Goal: Communication & Community: Ask a question

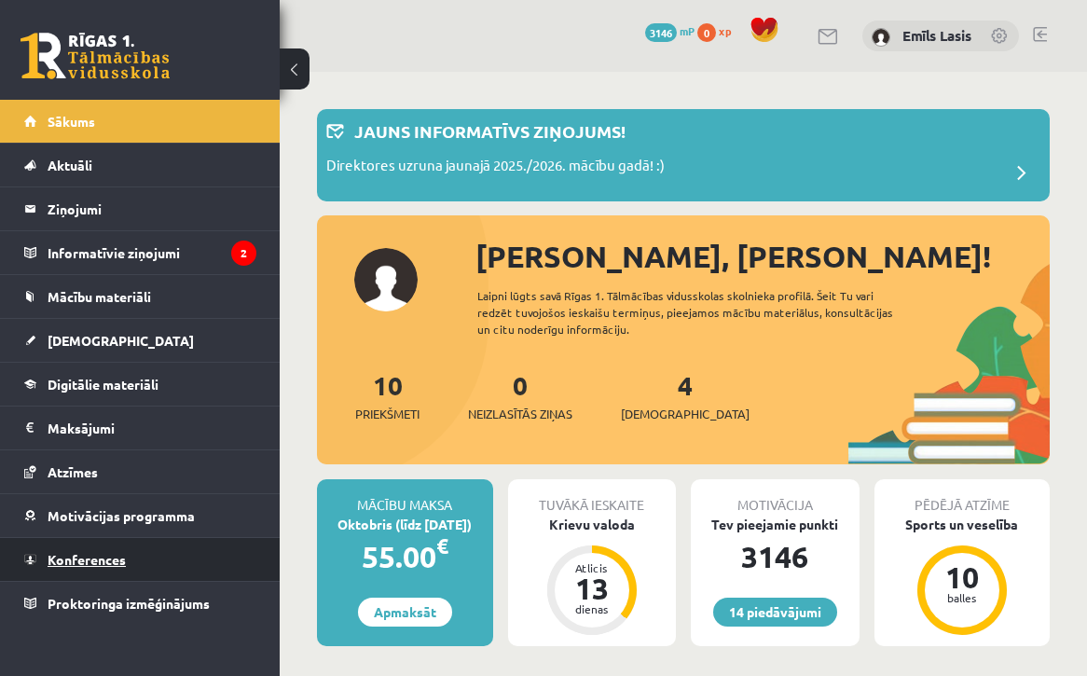
click at [93, 539] on link "Konferences" at bounding box center [140, 559] width 232 height 43
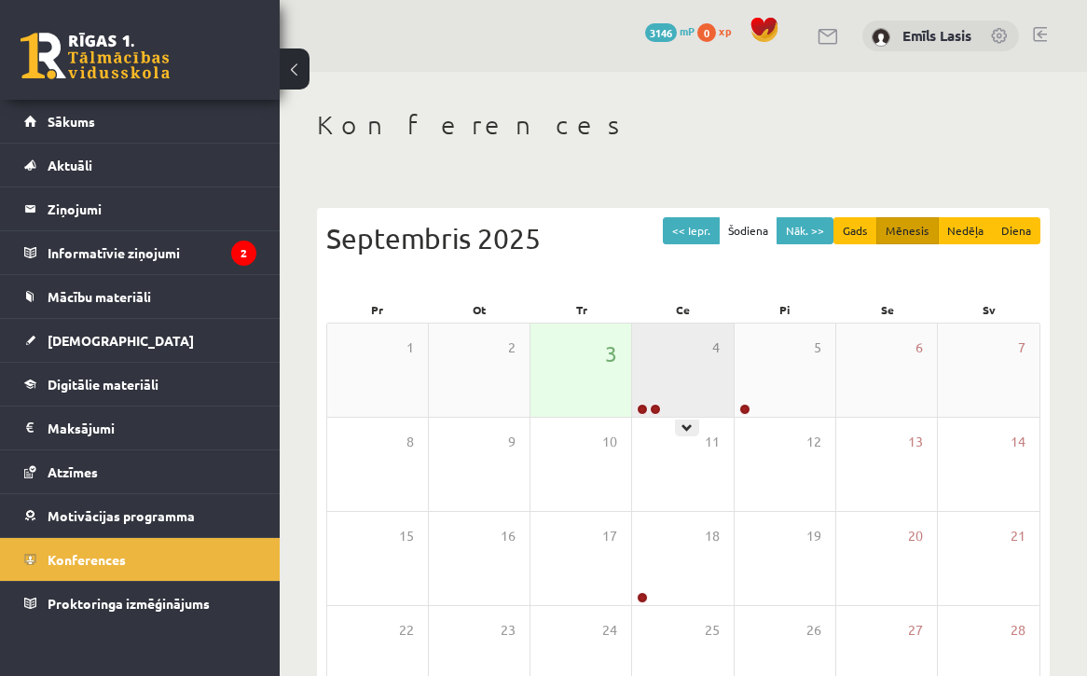
click at [701, 352] on div "4" at bounding box center [682, 369] width 101 height 93
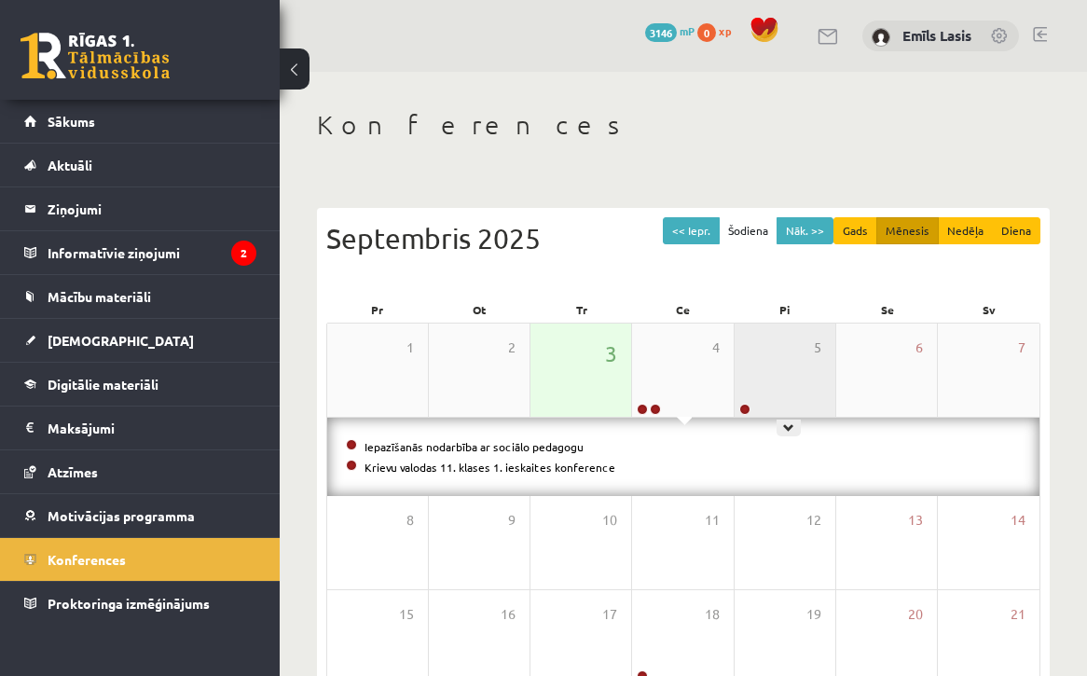
click at [784, 363] on div "5" at bounding box center [784, 369] width 101 height 93
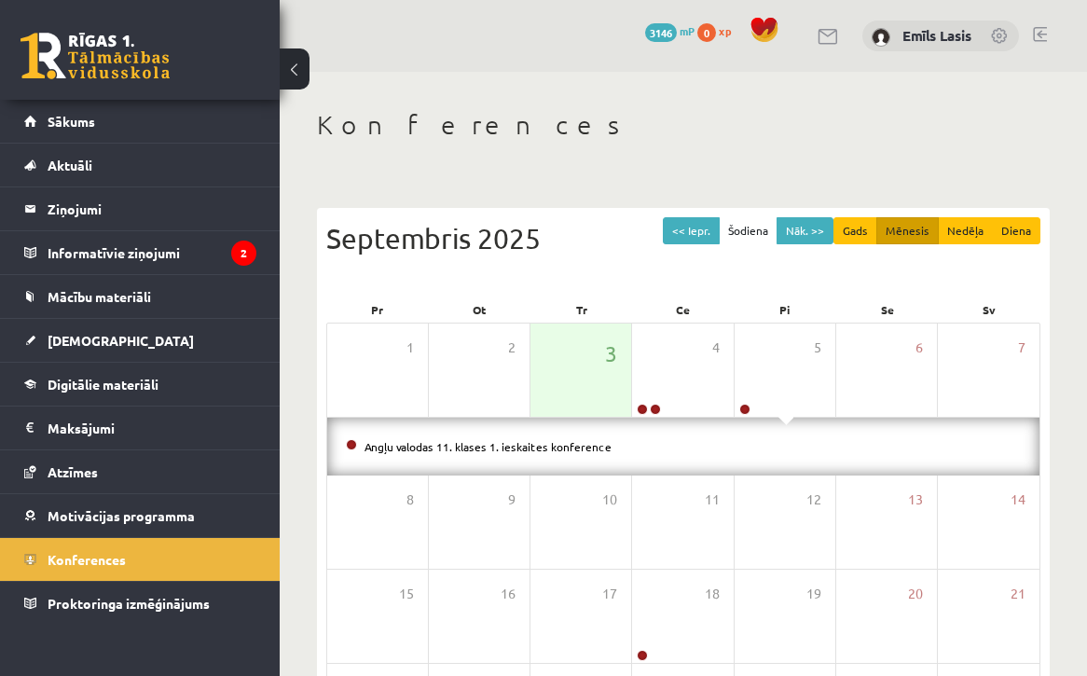
click at [459, 431] on div "Angļu valodas 11. klases 1. ieskaites konference" at bounding box center [683, 447] width 712 height 58
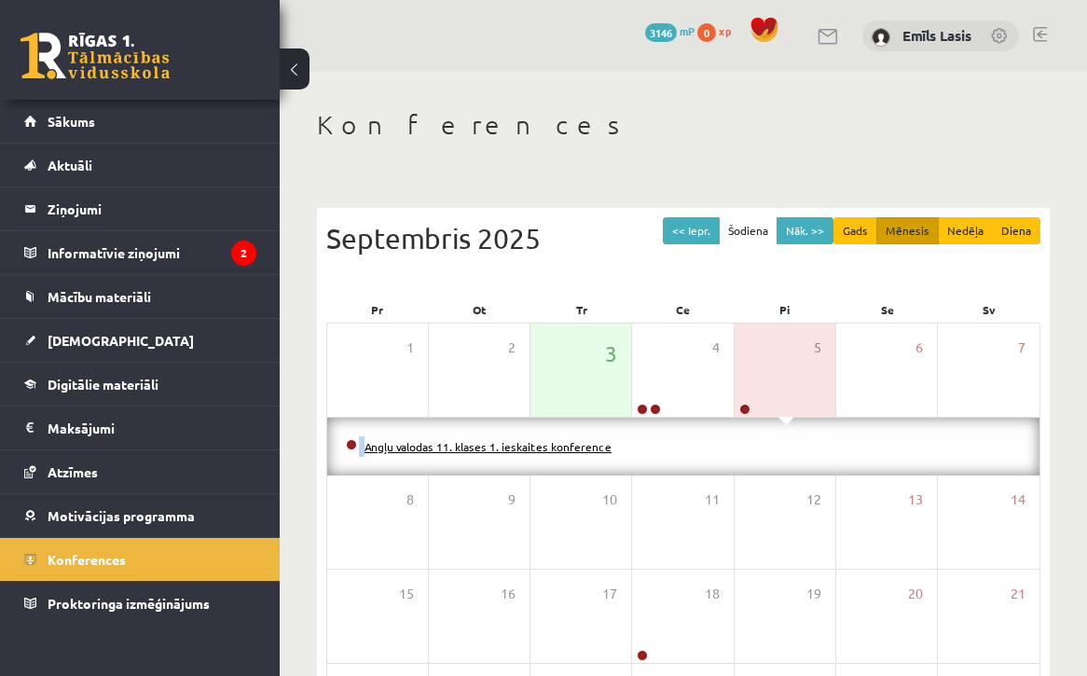
click at [458, 446] on link "Angļu valodas 11. klases 1. ieskaites konference" at bounding box center [487, 446] width 247 height 15
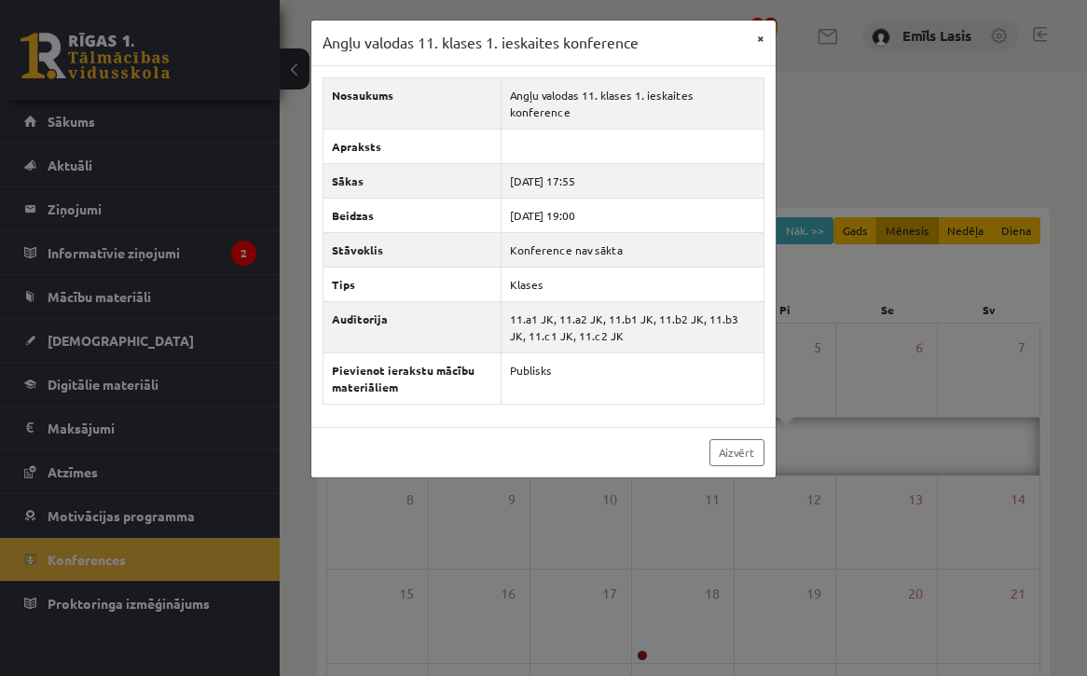
click at [749, 28] on button "×" at bounding box center [761, 38] width 30 height 35
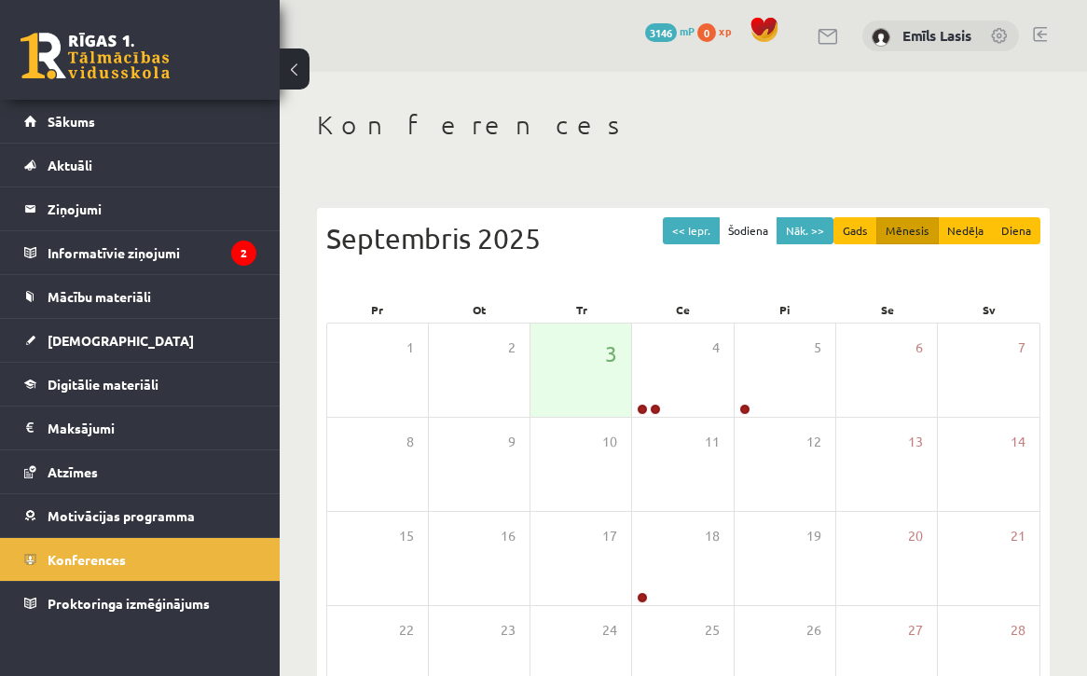
click at [750, 28] on span at bounding box center [764, 30] width 28 height 28
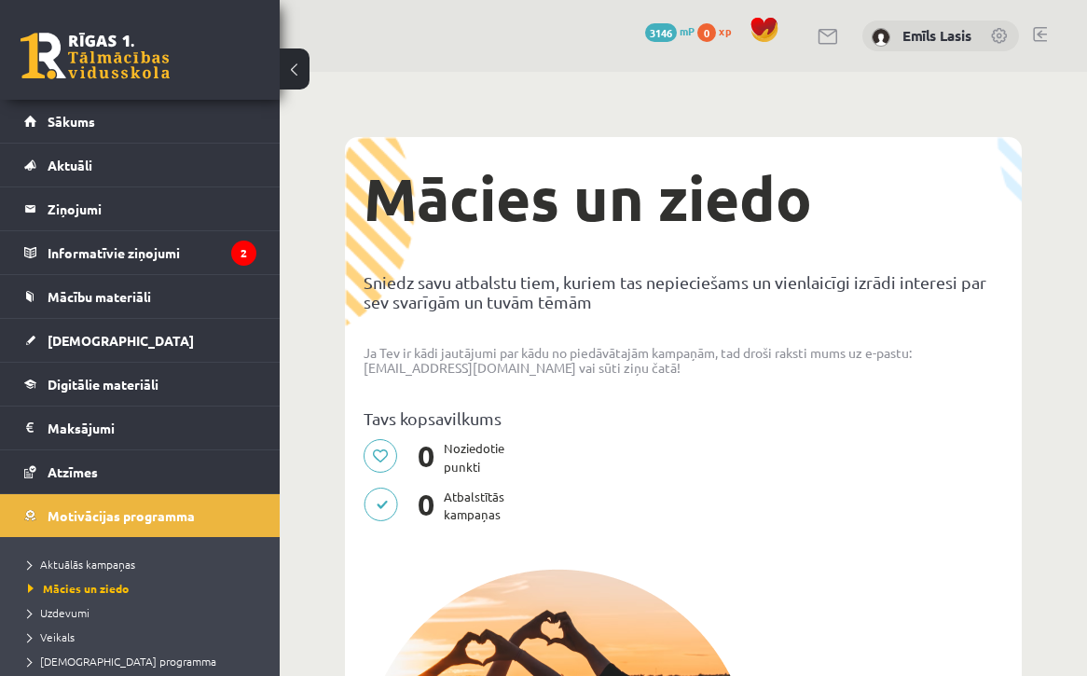
click at [750, 28] on span at bounding box center [764, 30] width 28 height 28
click at [1007, 34] on link at bounding box center [1000, 37] width 19 height 19
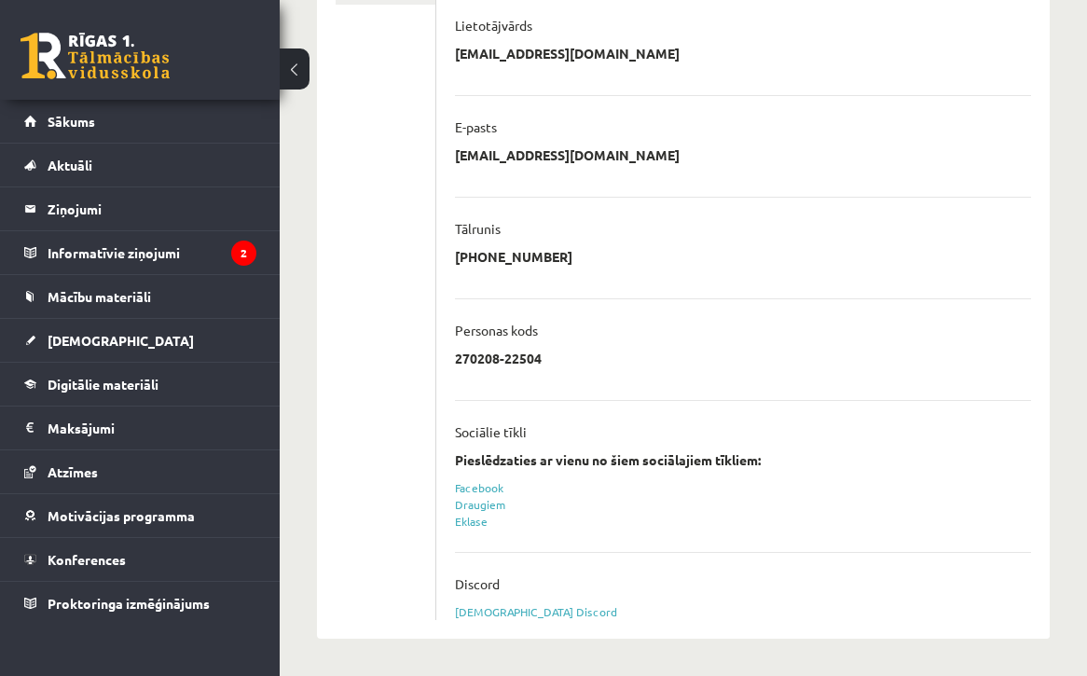
scroll to position [448, 0]
click at [477, 525] on link "Eklase" at bounding box center [471, 521] width 33 height 15
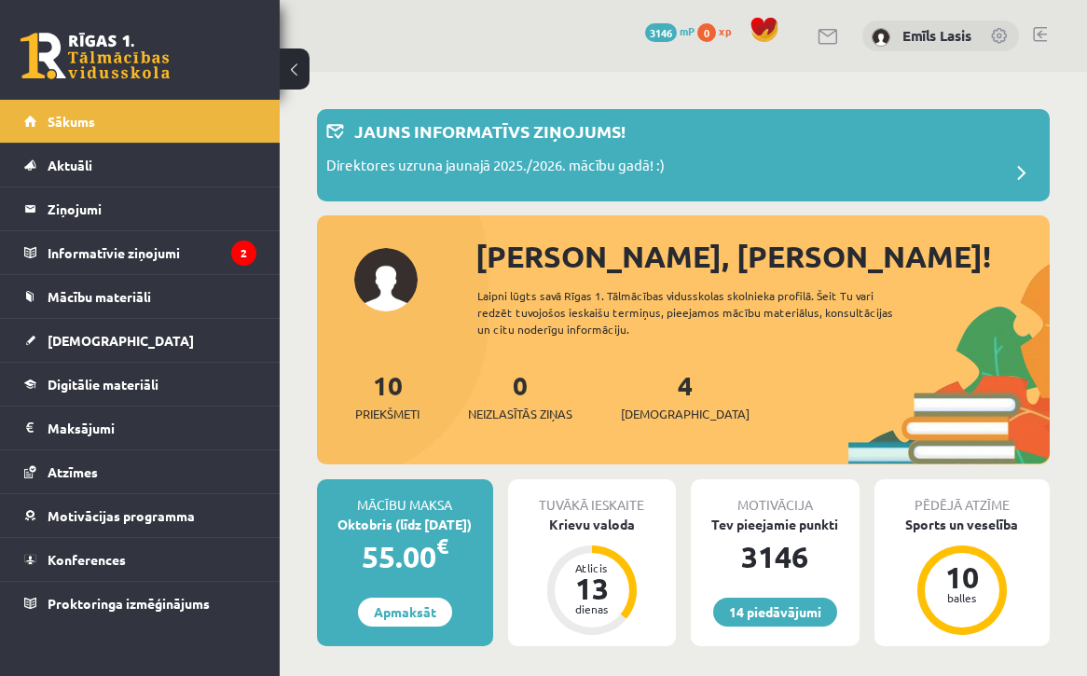
click at [999, 32] on link at bounding box center [1000, 37] width 19 height 19
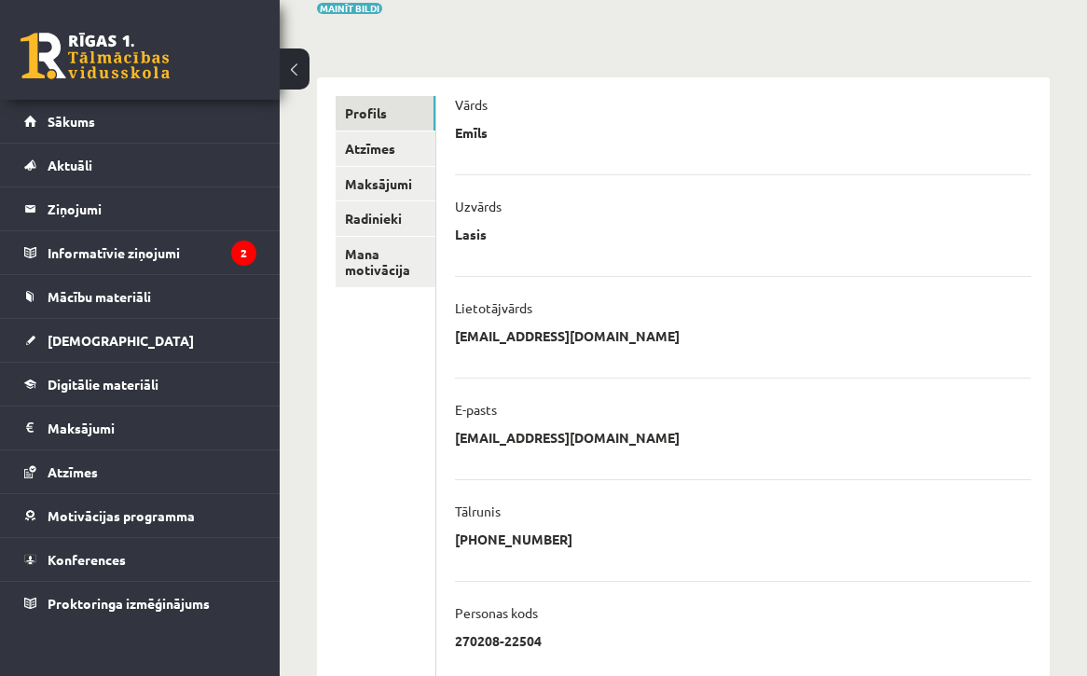
scroll to position [164, 0]
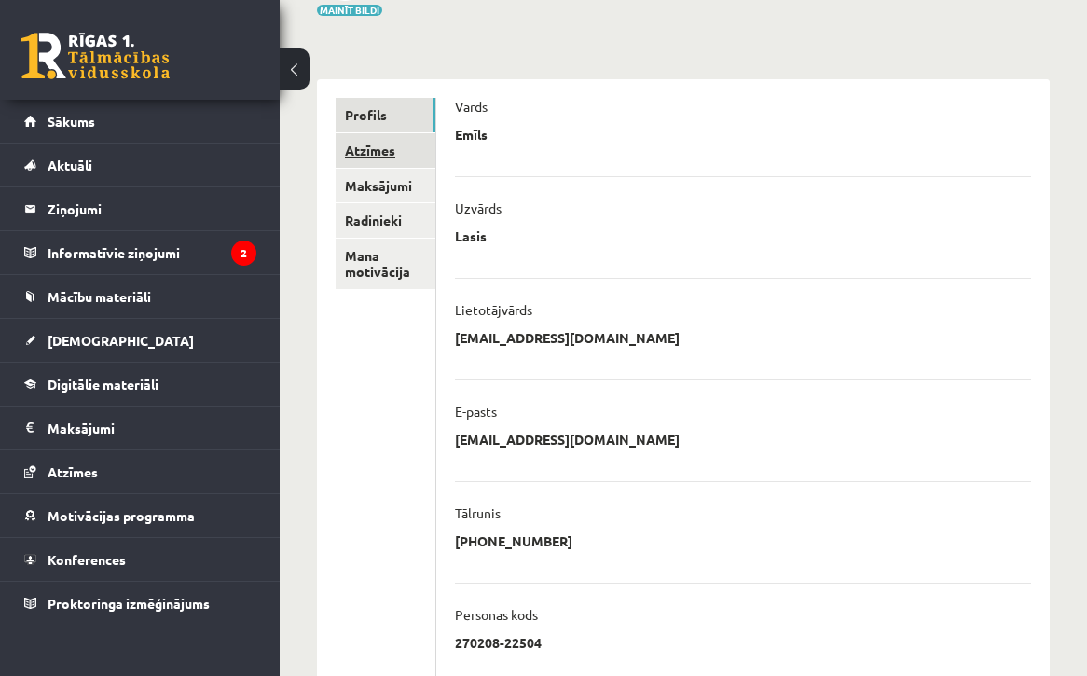
click at [374, 146] on link "Atzīmes" at bounding box center [386, 150] width 100 height 34
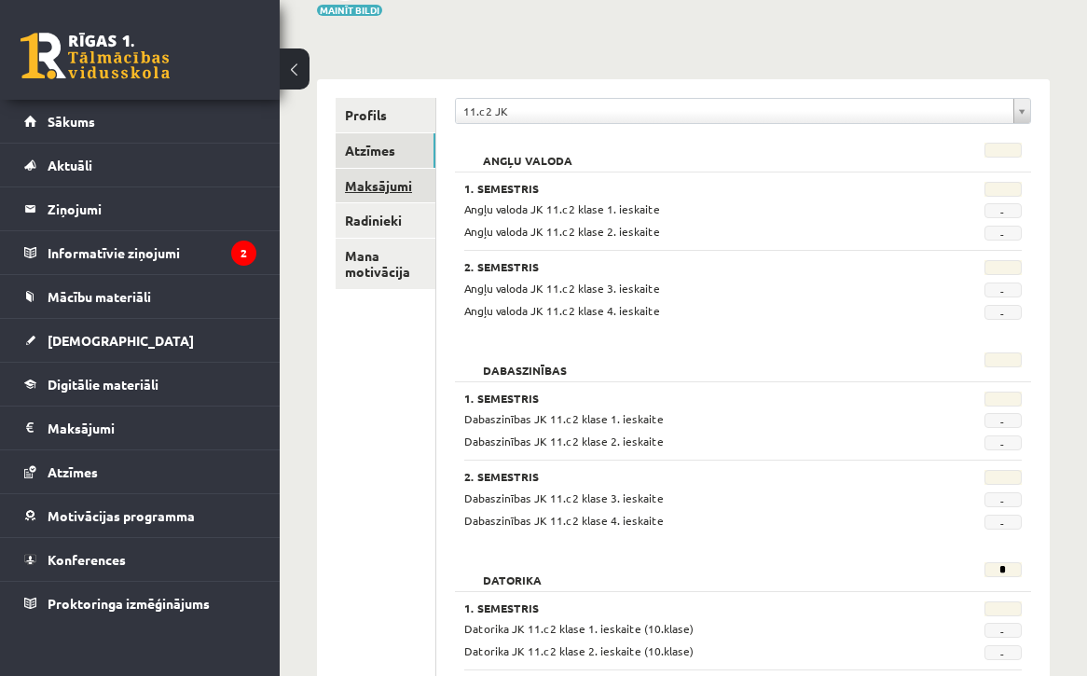
click at [377, 199] on link "Maksājumi" at bounding box center [386, 186] width 100 height 34
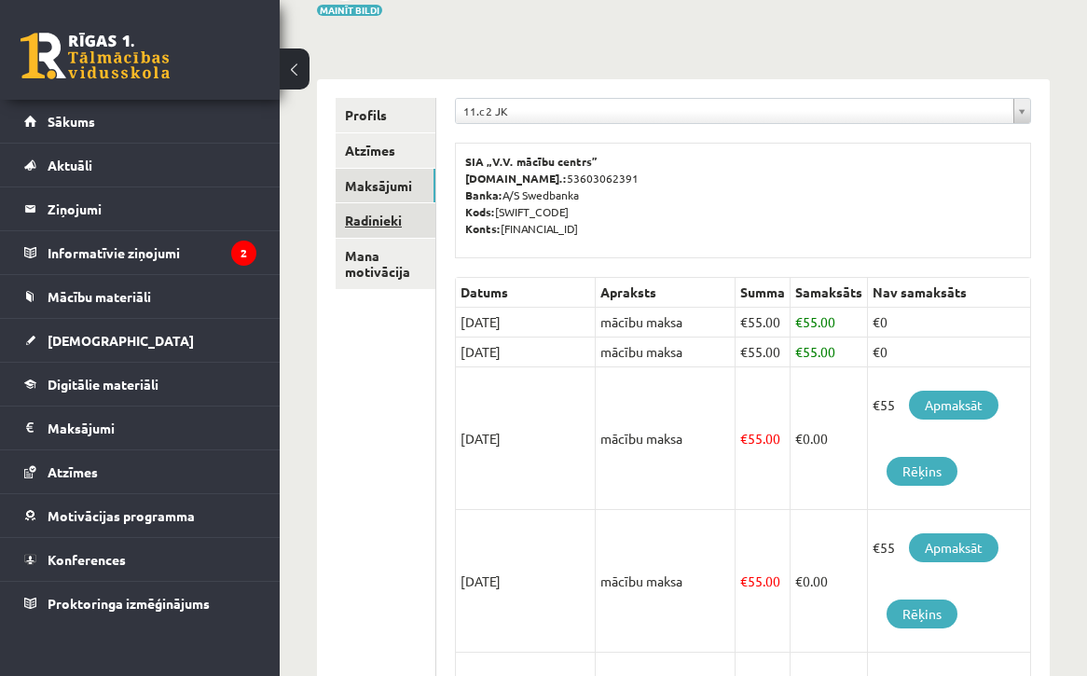
click at [378, 231] on link "Radinieki" at bounding box center [386, 220] width 100 height 34
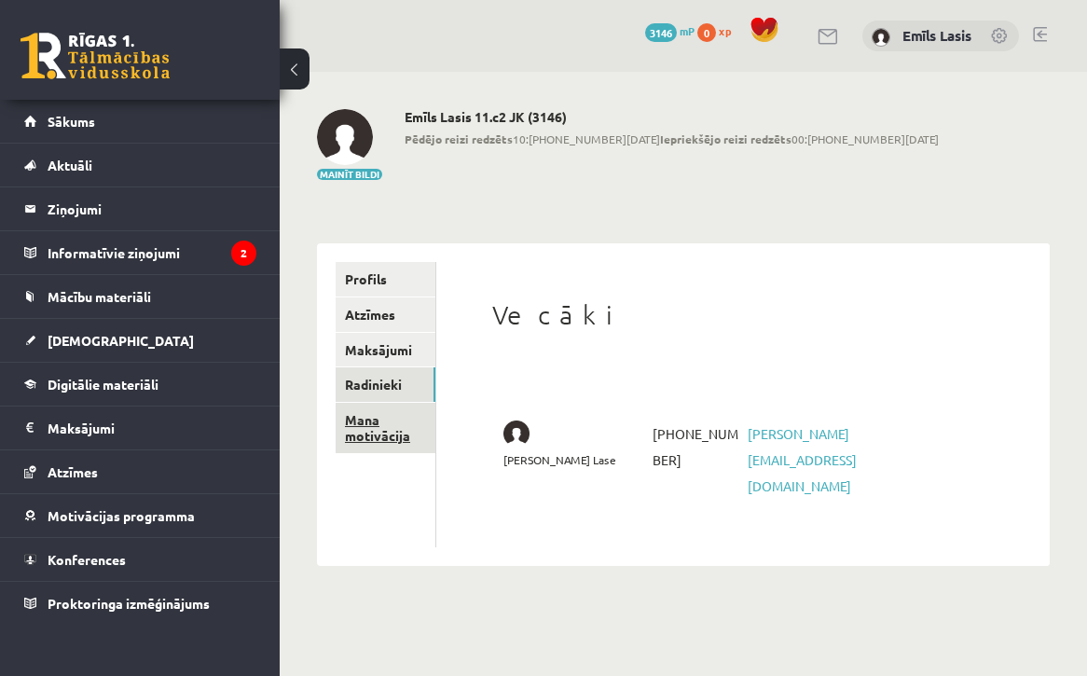
click at [367, 412] on link "Mana motivācija" at bounding box center [386, 428] width 100 height 50
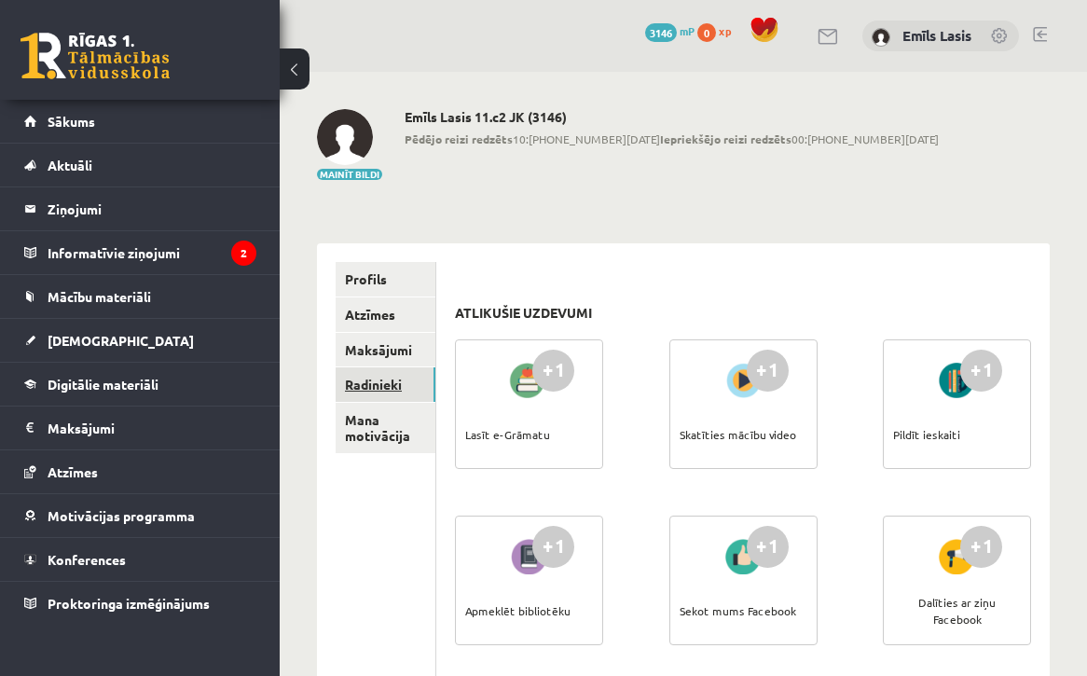
click at [367, 381] on link "Radinieki" at bounding box center [386, 384] width 100 height 34
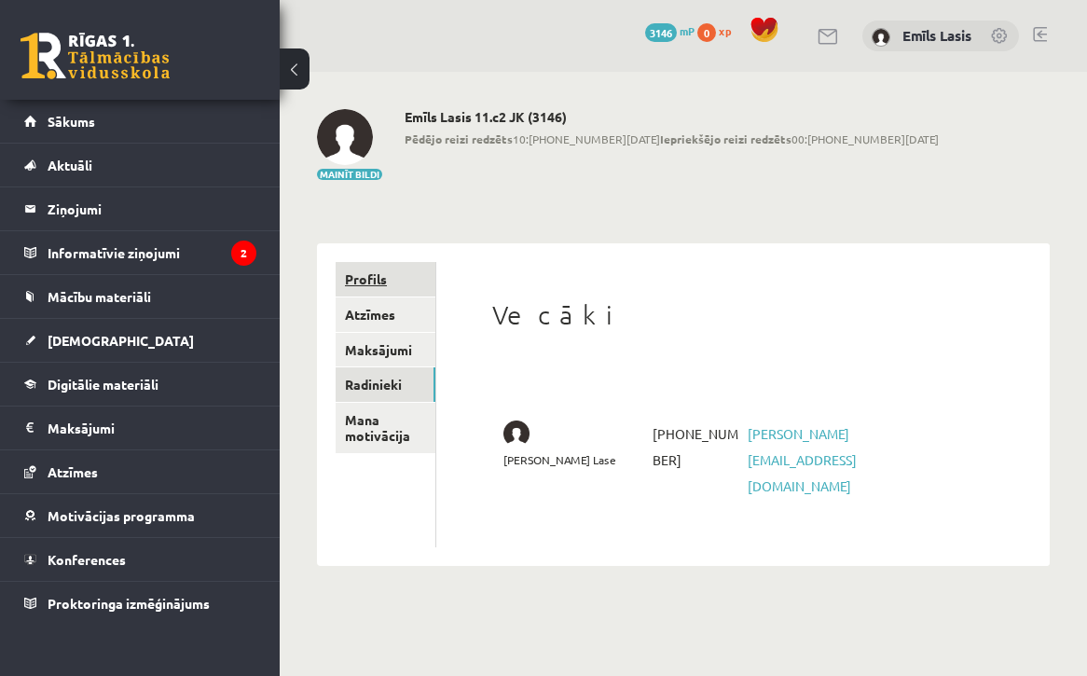
click at [392, 277] on link "Profils" at bounding box center [386, 279] width 100 height 34
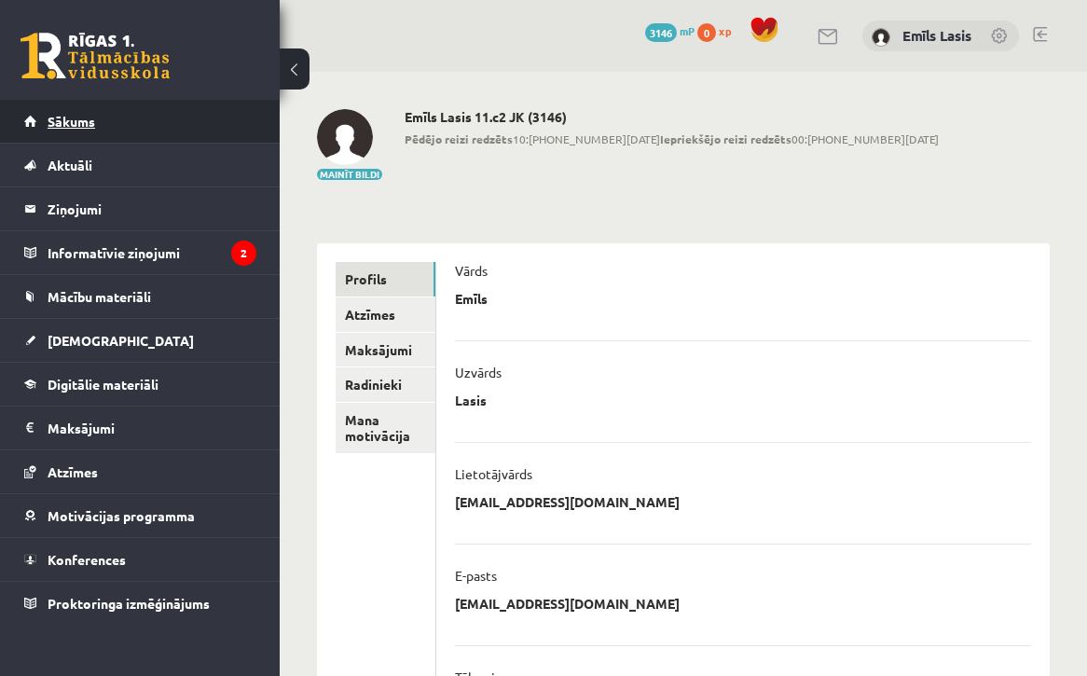
click at [46, 122] on link "Sākums" at bounding box center [140, 121] width 232 height 43
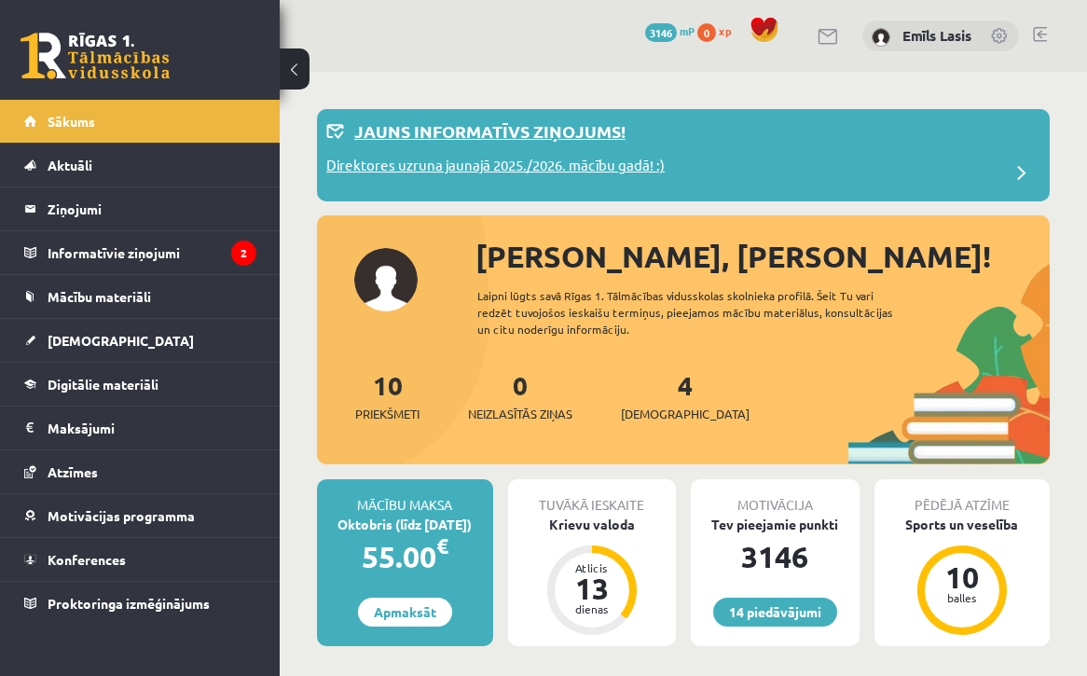
click at [857, 125] on div "Jauns informatīvs ziņojums!" at bounding box center [683, 136] width 714 height 36
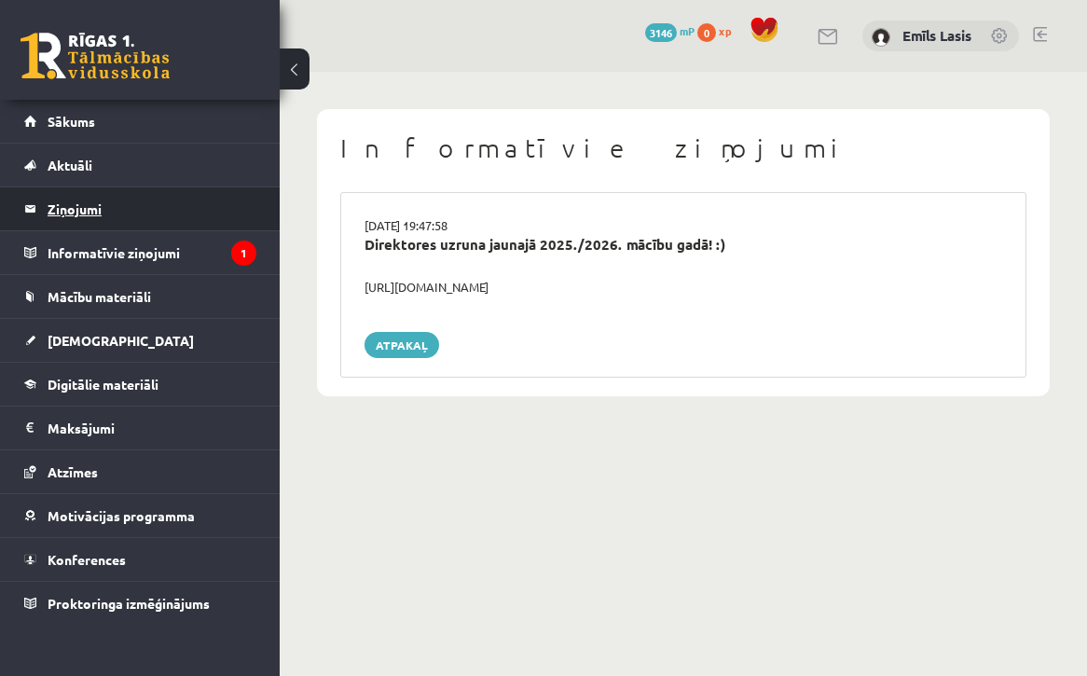
click at [128, 212] on legend "Ziņojumi 0" at bounding box center [152, 208] width 209 height 43
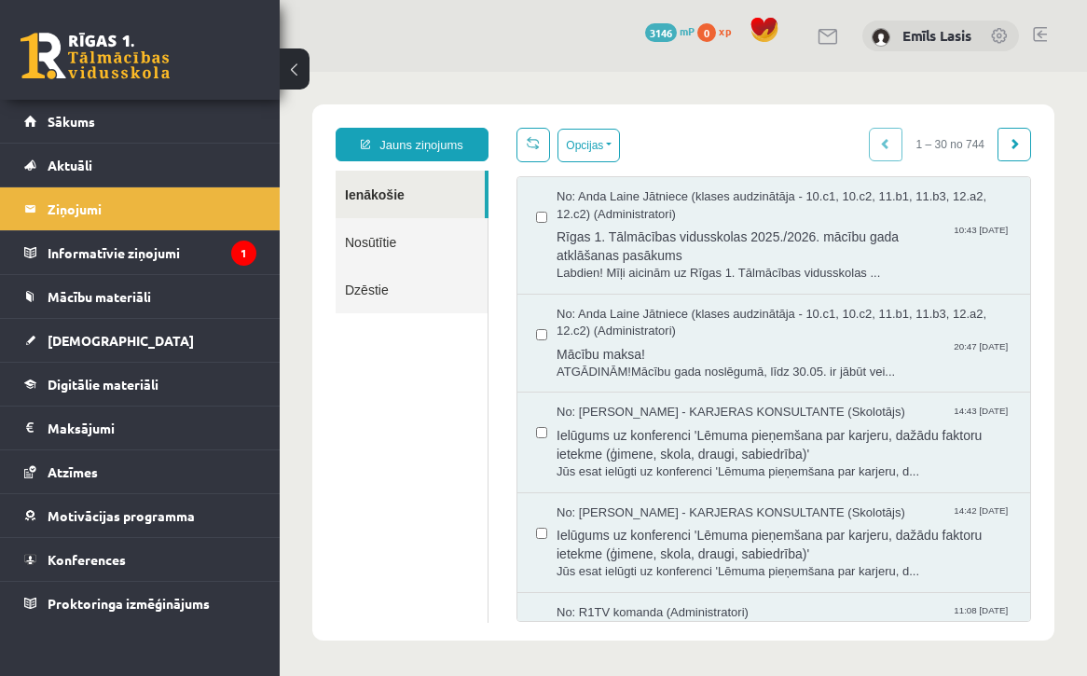
click at [396, 227] on link "Nosūtītie" at bounding box center [412, 242] width 152 height 48
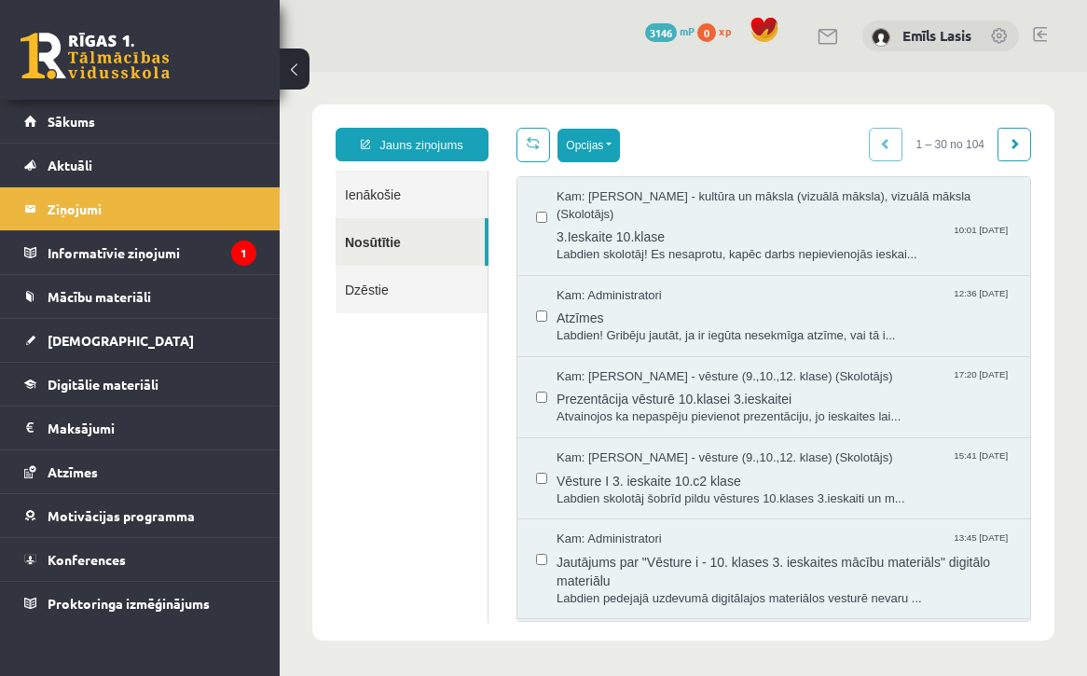
click at [606, 135] on button "Opcijas" at bounding box center [588, 146] width 62 height 34
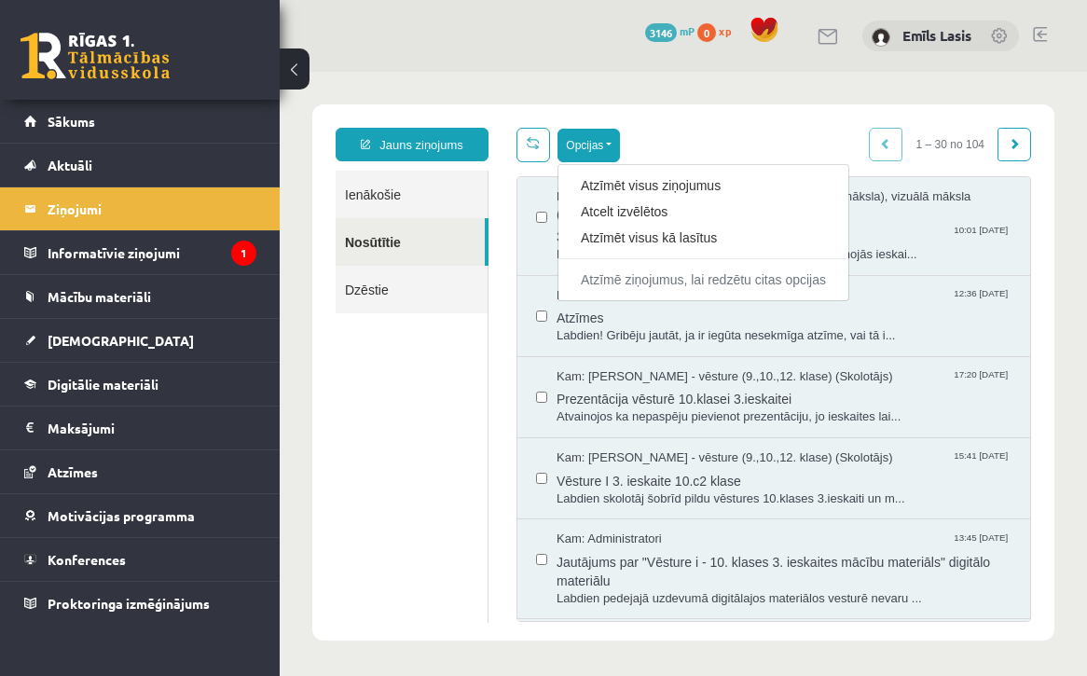
click at [504, 204] on div "Opcijas Atzīmēt visus ziņojumus Atcelt izvēlētos Atzīmēt visus kā lasītus Atzīm…" at bounding box center [773, 375] width 542 height 494
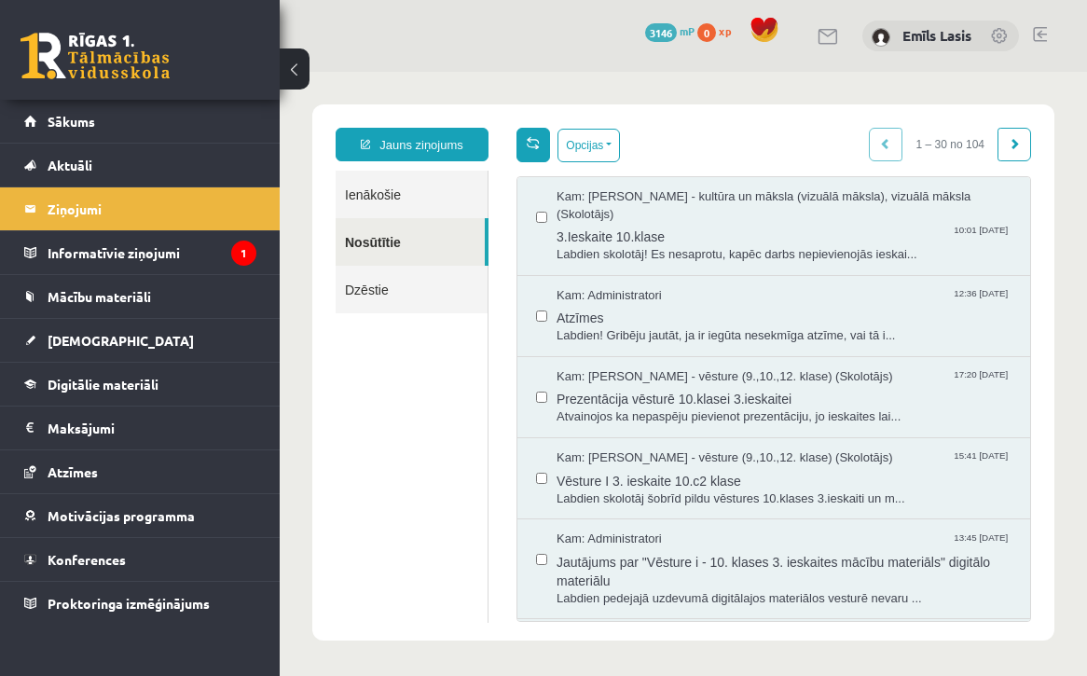
click at [535, 137] on span at bounding box center [533, 142] width 13 height 13
click at [530, 146] on span at bounding box center [533, 142] width 13 height 13
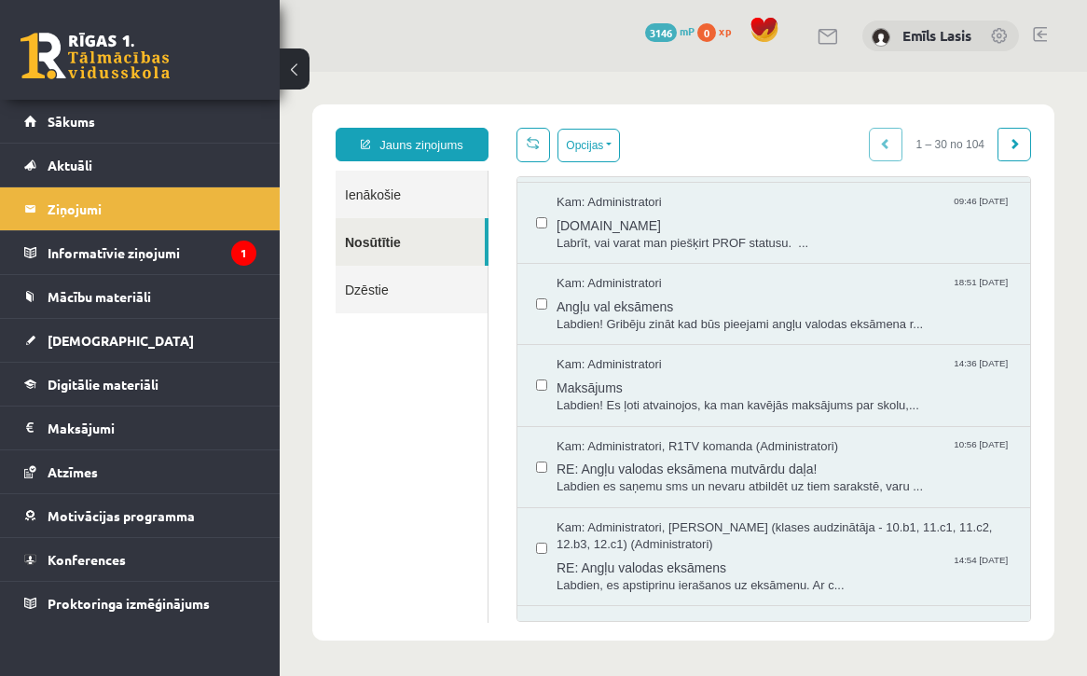
scroll to position [2014, 0]
click at [1007, 130] on link at bounding box center [1014, 145] width 34 height 34
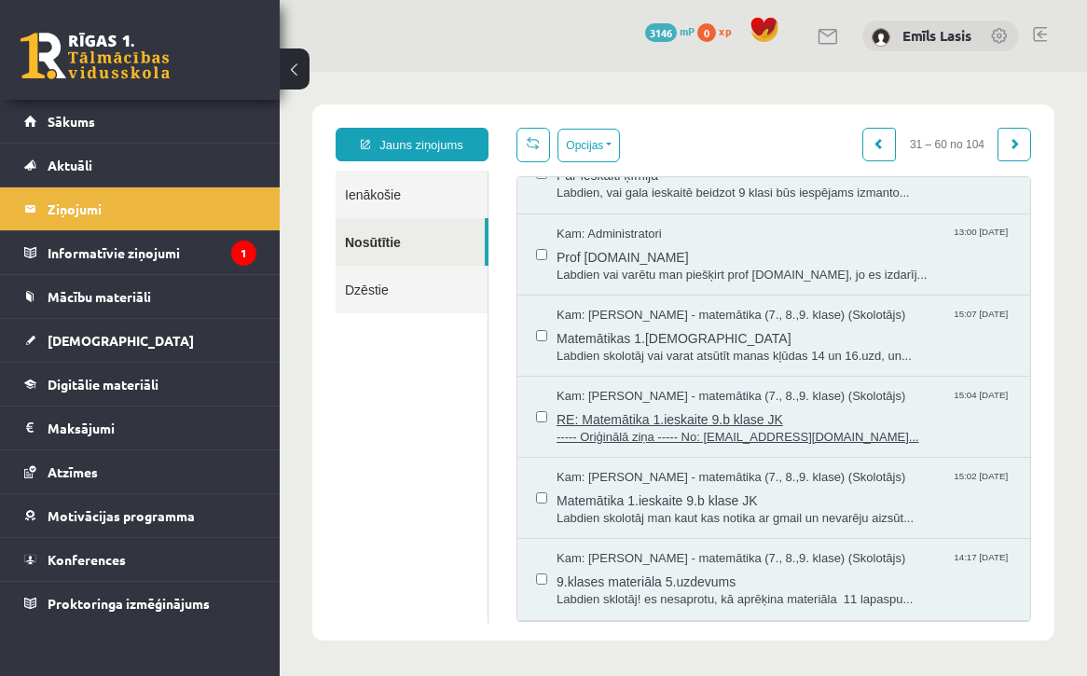
scroll to position [1525, 0]
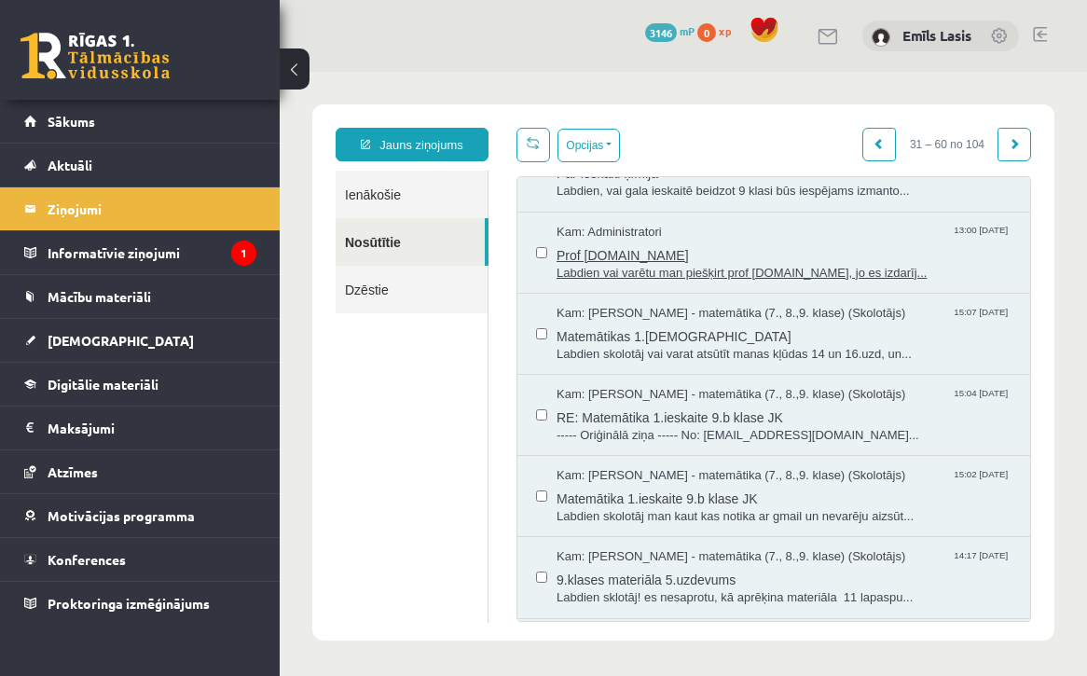
click at [711, 241] on span "Prof uzdevumi.lv" at bounding box center [783, 252] width 455 height 23
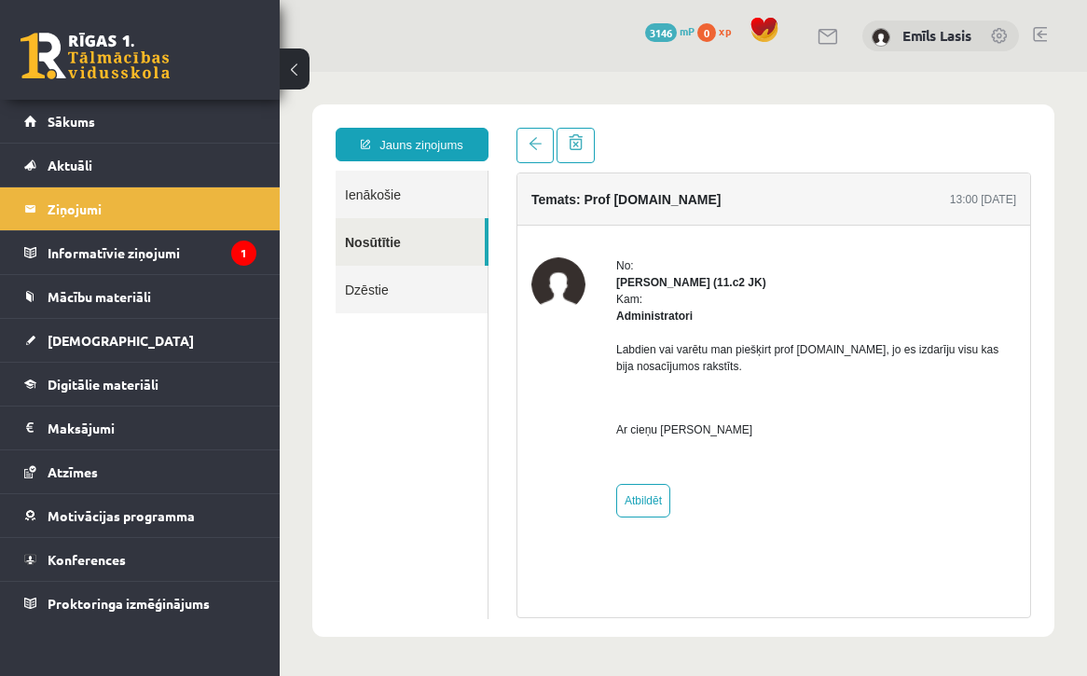
scroll to position [0, 0]
click at [530, 138] on span at bounding box center [534, 143] width 13 height 13
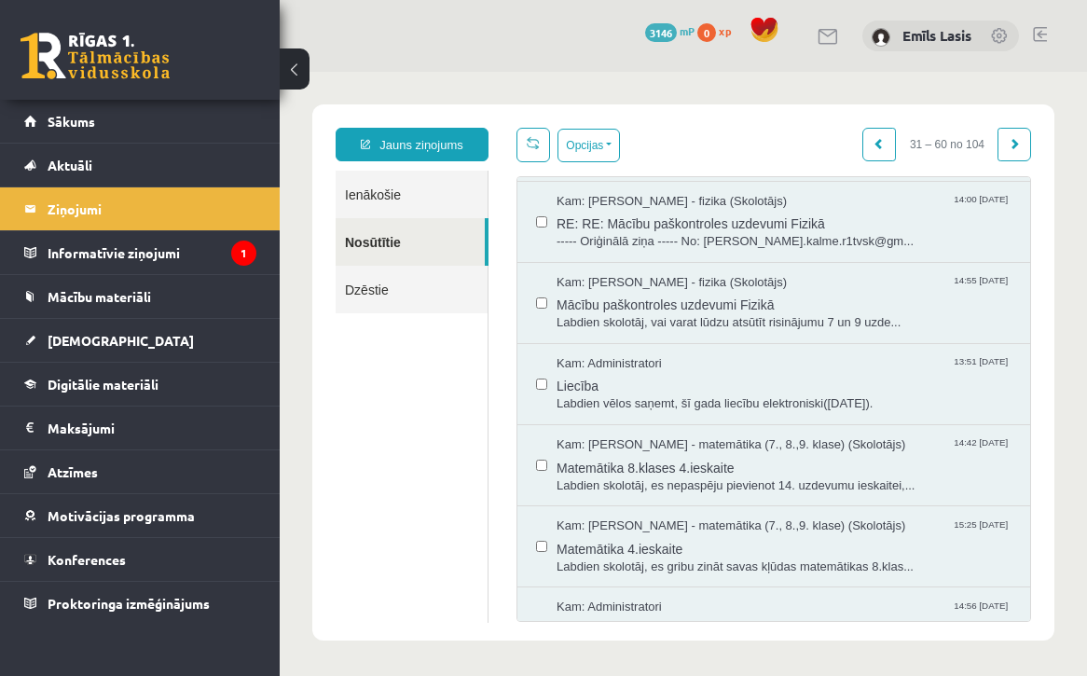
scroll to position [1960, 0]
click at [1003, 138] on link at bounding box center [1014, 145] width 34 height 34
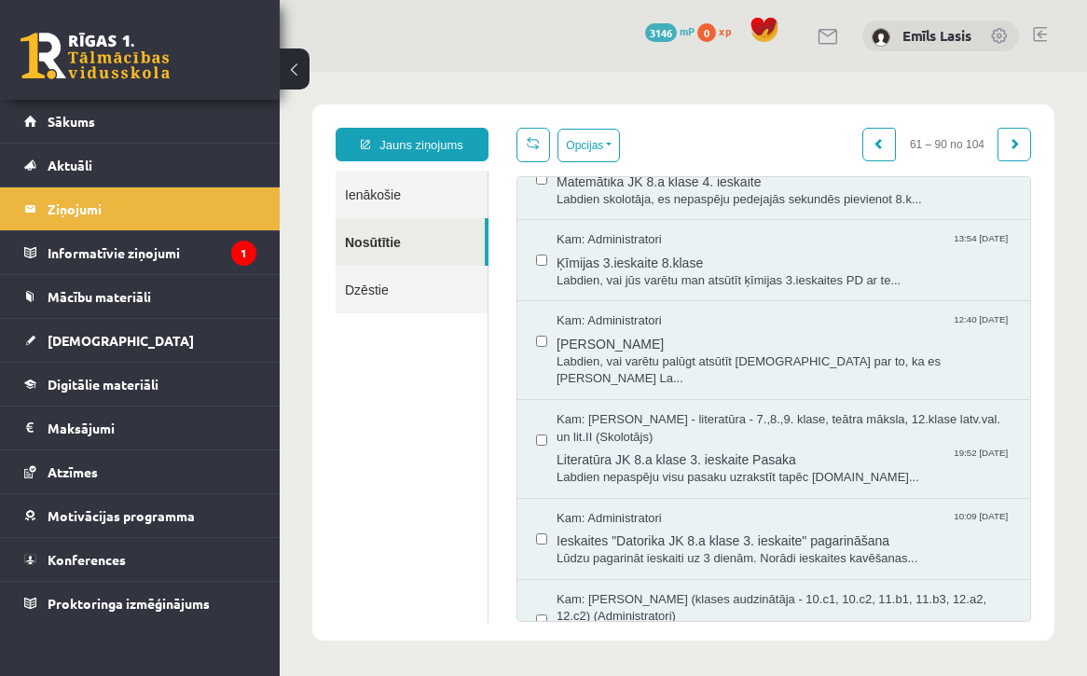
scroll to position [49, 0]
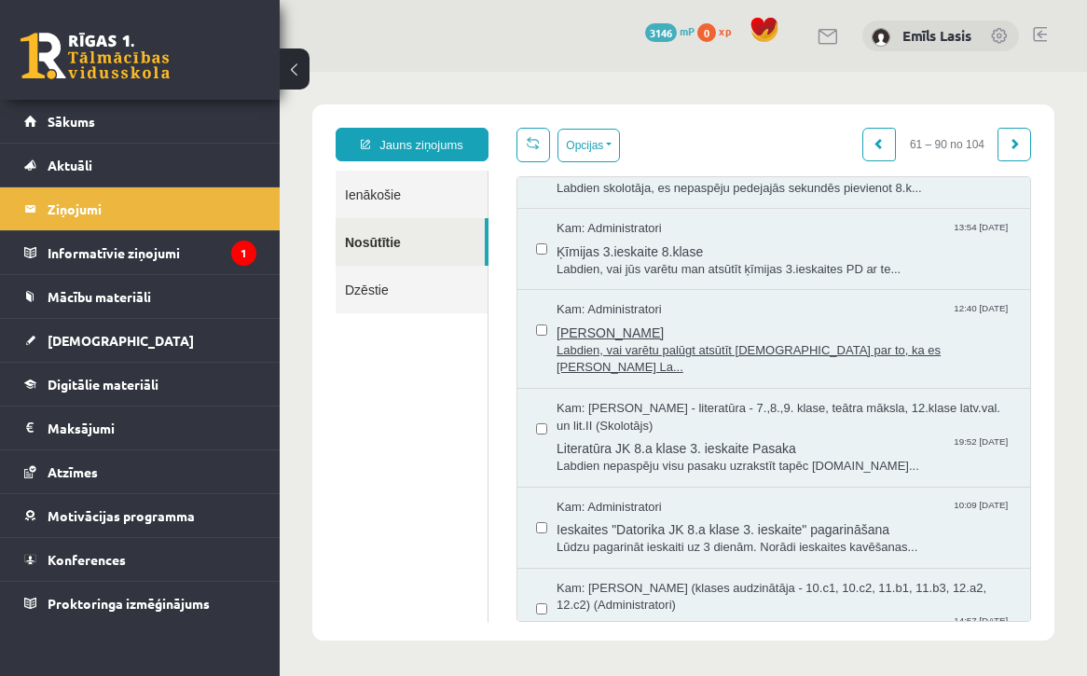
click at [834, 342] on span "Labdien, vai varētu palūgt atsūtīt isziņu par to, ka es Emīls La..." at bounding box center [783, 359] width 455 height 34
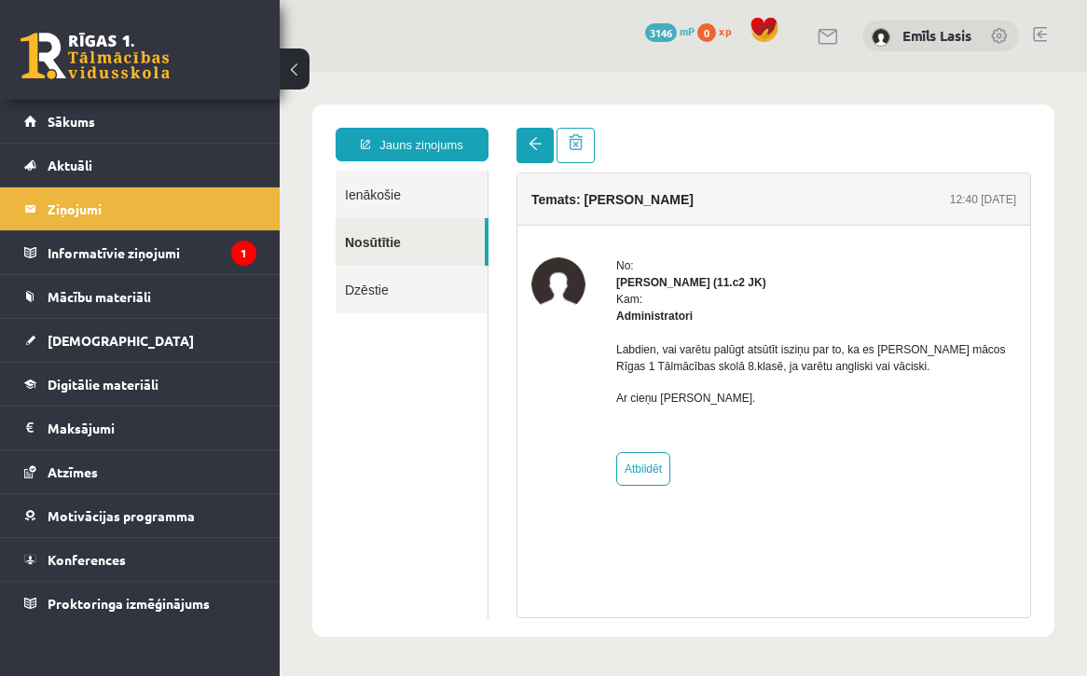
scroll to position [0, 0]
click at [545, 154] on link at bounding box center [534, 145] width 37 height 35
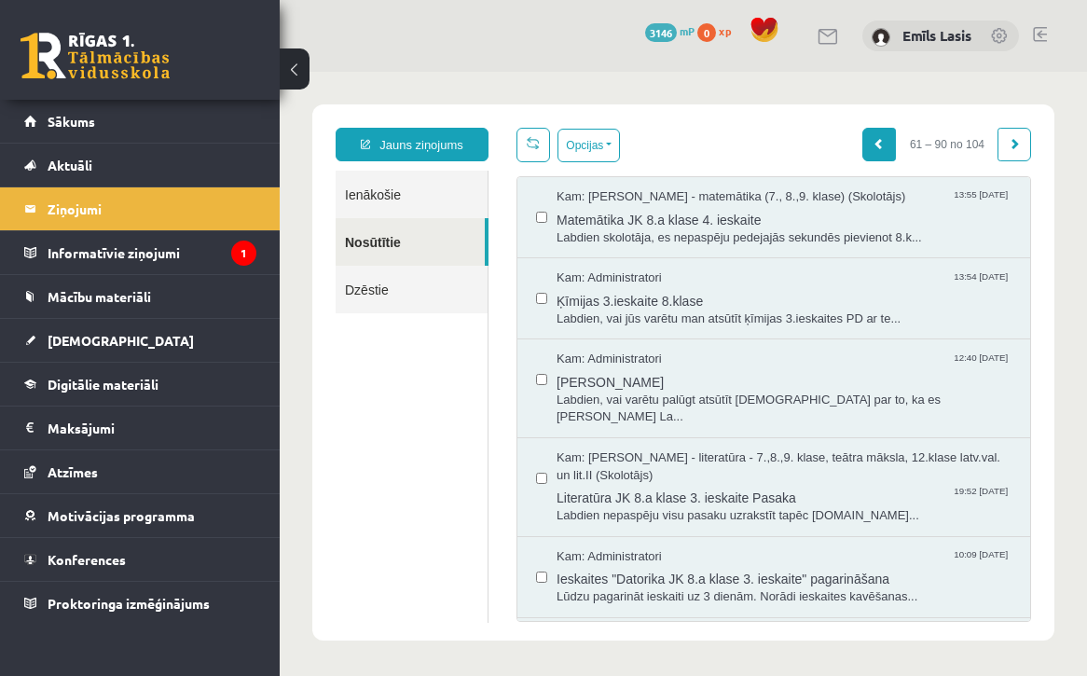
click at [873, 135] on link at bounding box center [879, 145] width 34 height 34
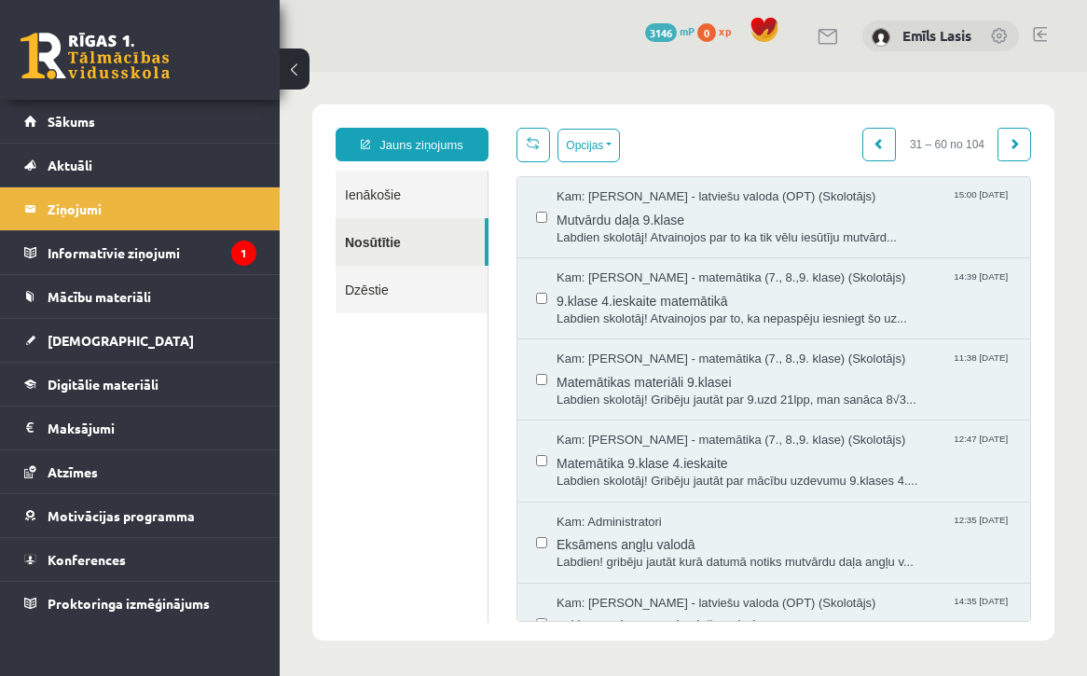
click at [400, 203] on link "Ienākošie" at bounding box center [412, 195] width 152 height 48
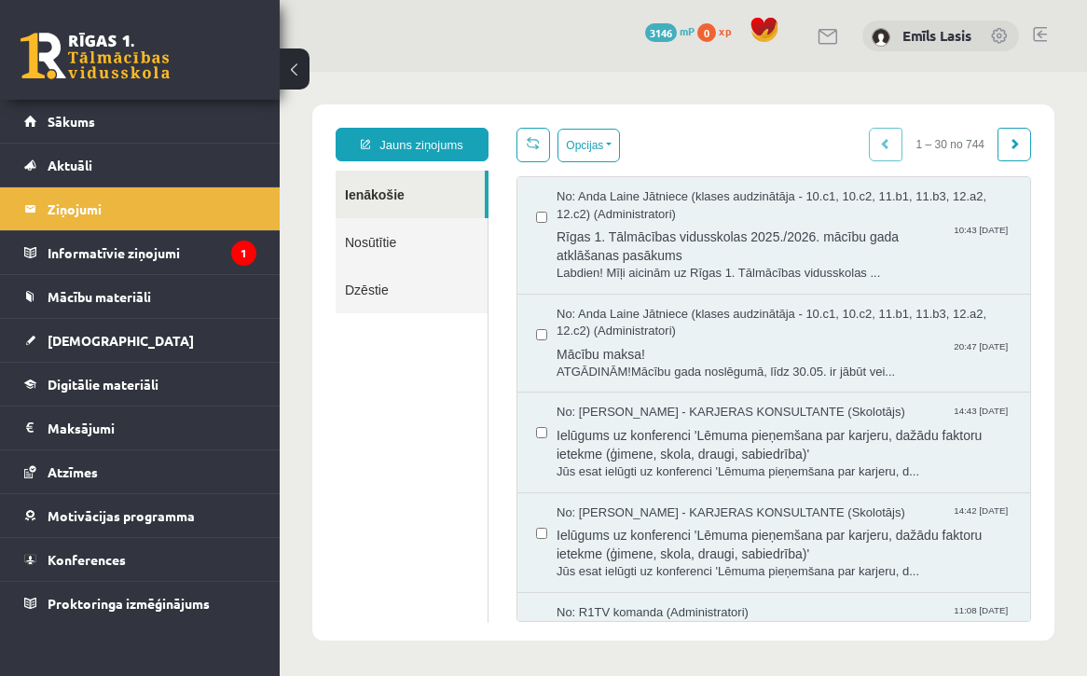
click at [887, 153] on div "1 – 30 no 744" at bounding box center [950, 145] width 162 height 34
click at [1012, 154] on link at bounding box center [1014, 145] width 34 height 34
click at [1016, 138] on span at bounding box center [1013, 143] width 11 height 11
click at [874, 146] on div "1 – 30 no 744" at bounding box center [950, 145] width 162 height 34
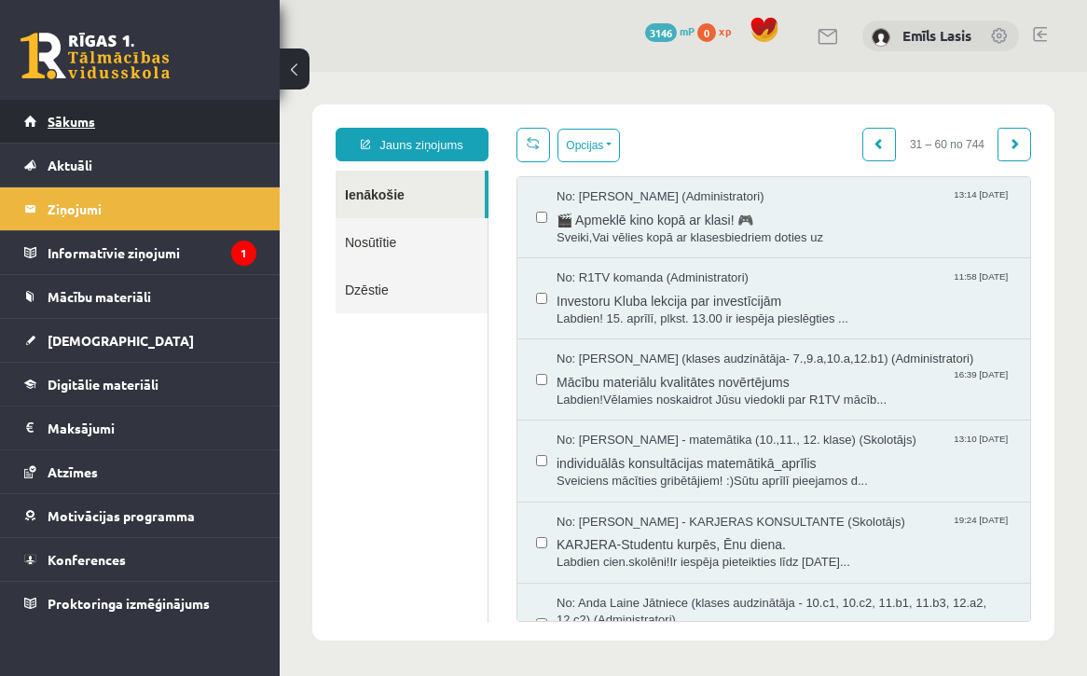
click at [74, 112] on link "Sākums" at bounding box center [140, 121] width 232 height 43
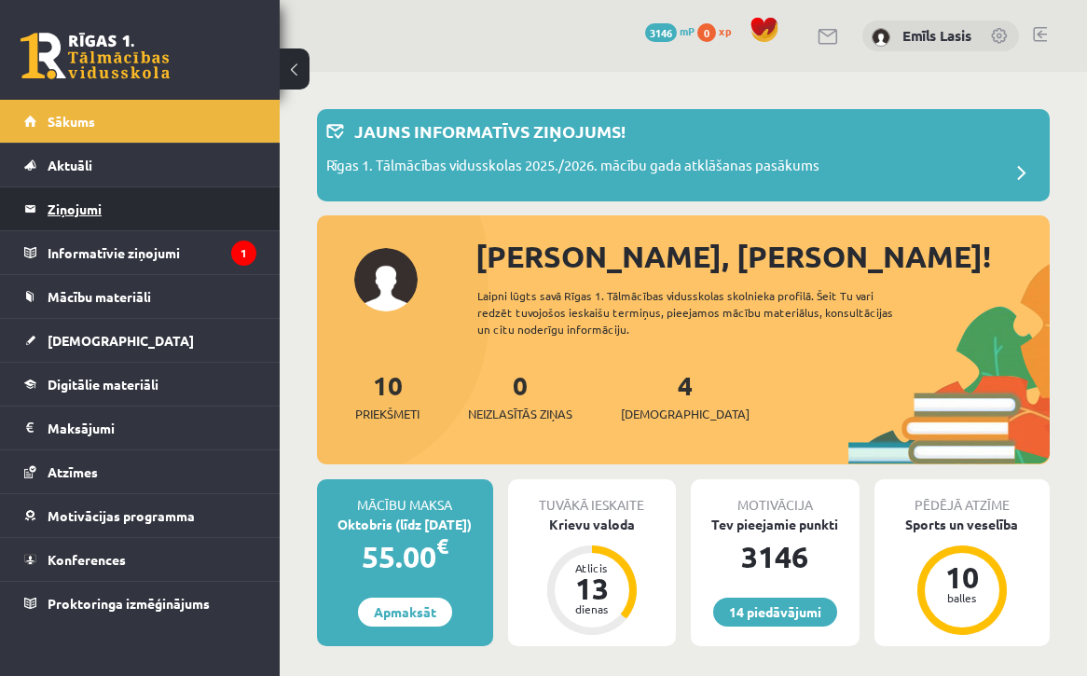
click at [45, 211] on link "Ziņojumi 0" at bounding box center [140, 208] width 232 height 43
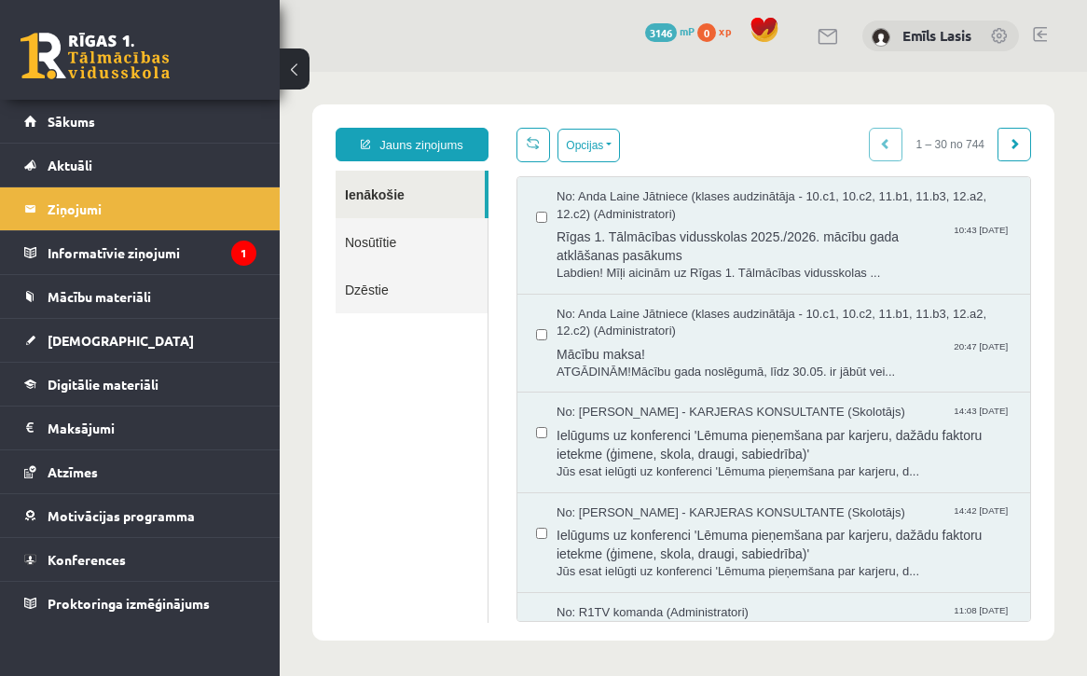
click at [990, 151] on span "1 – 30 no 744" at bounding box center [950, 145] width 96 height 34
click at [1000, 151] on link at bounding box center [1014, 145] width 34 height 34
click at [1023, 153] on link at bounding box center [1014, 145] width 34 height 34
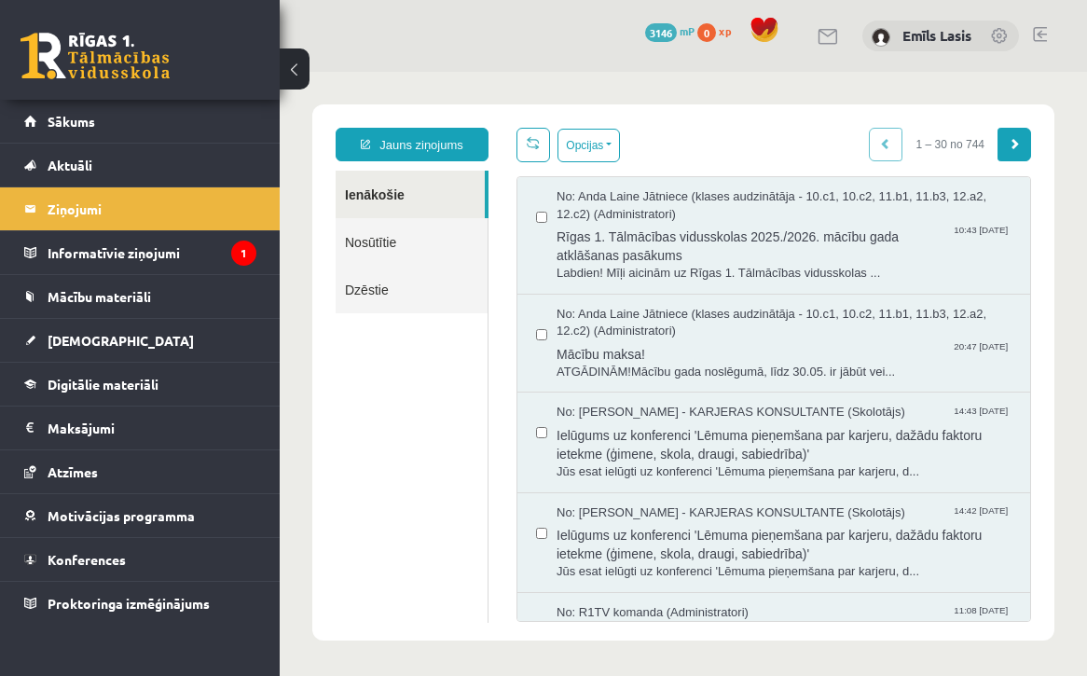
click at [1023, 153] on link at bounding box center [1014, 145] width 34 height 34
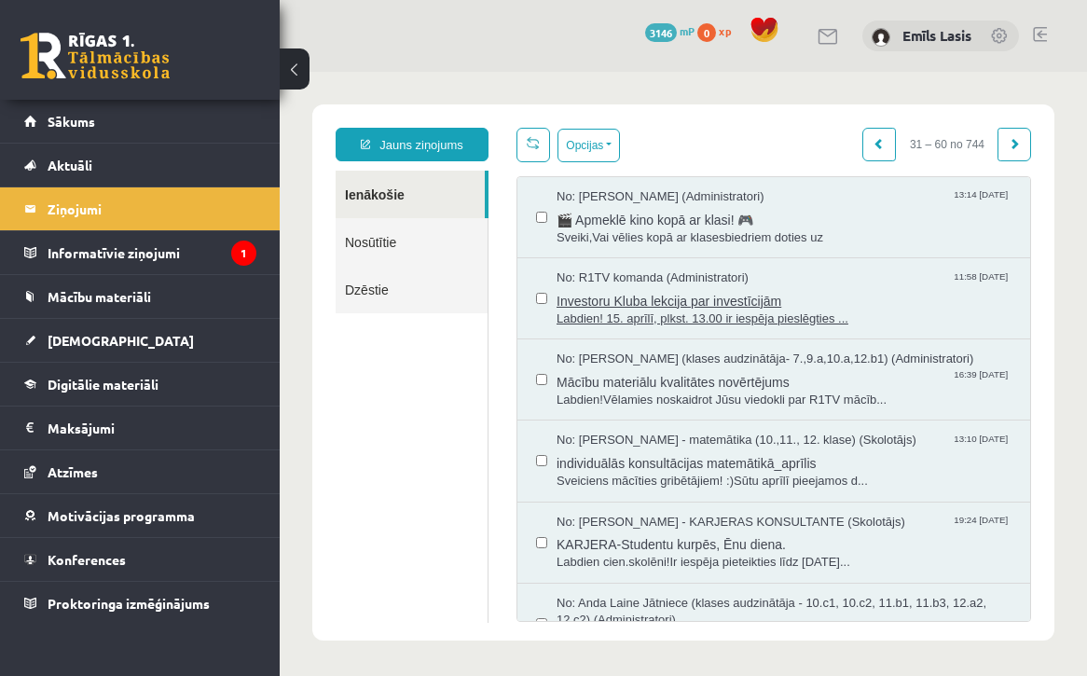
click at [811, 296] on span "Investoru Kluba lekcija par investīcijām" at bounding box center [783, 298] width 455 height 23
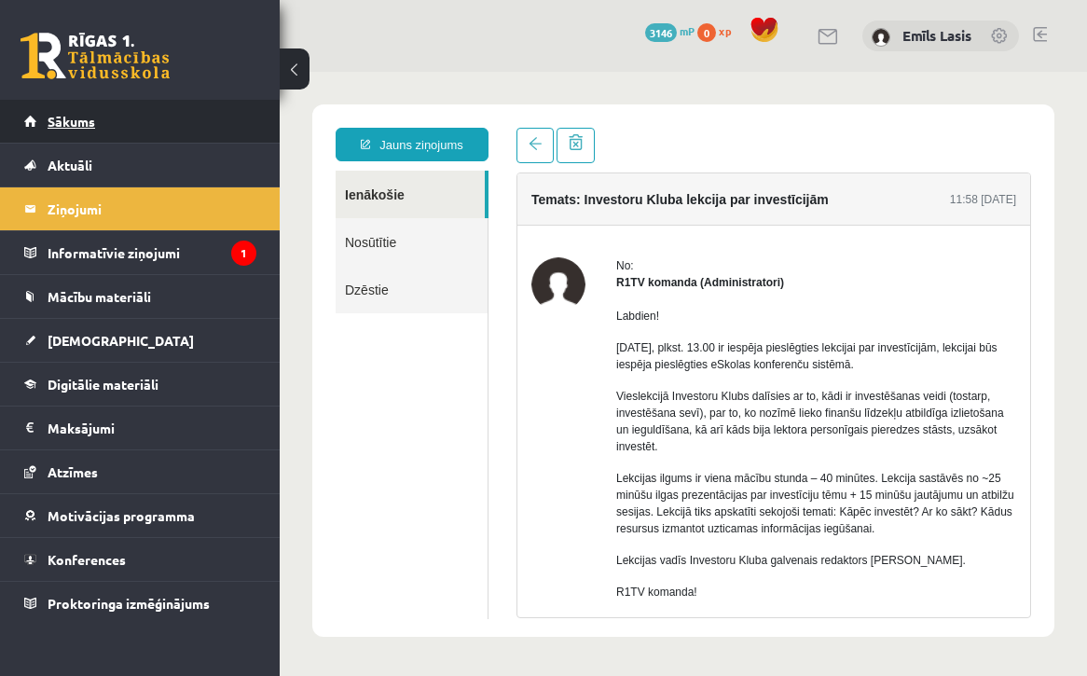
click at [193, 129] on link "Sākums" at bounding box center [140, 121] width 232 height 43
